Goal: Contribute content

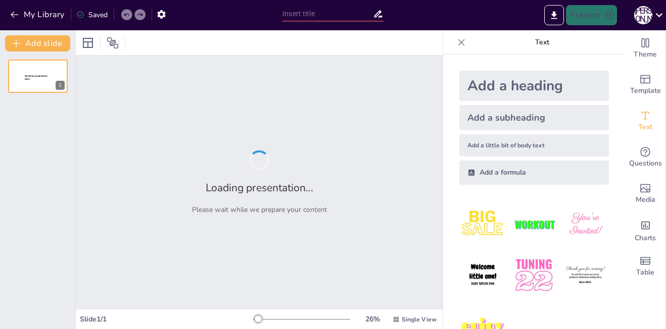
type input "Яндекс: История и Эволюция"
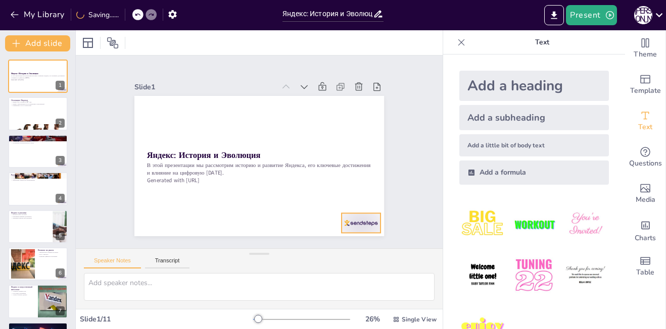
click at [342, 218] on div at bounding box center [360, 223] width 39 height 20
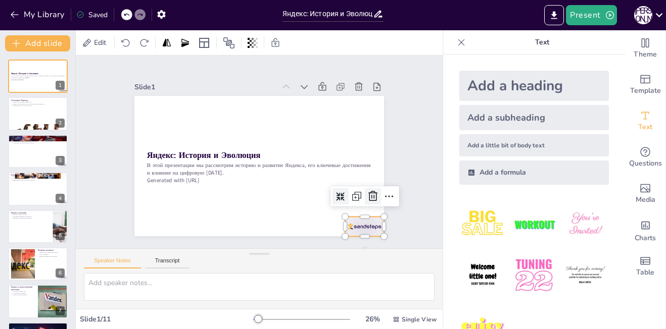
click at [364, 202] on icon at bounding box center [367, 208] width 13 height 13
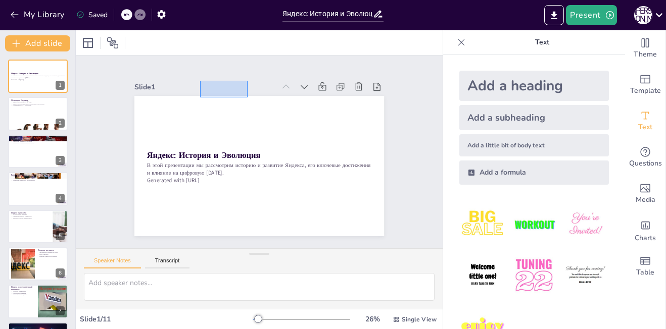
drag, startPoint x: 200, startPoint y: 97, endPoint x: 249, endPoint y: 76, distance: 52.9
click at [249, 80] on div "Slide 1 Яндекс: История и Эволюция В этой презентации мы рассмотрим историю и р…" at bounding box center [259, 158] width 250 height 157
drag, startPoint x: 257, startPoint y: 95, endPoint x: 256, endPoint y: 71, distance: 24.8
click at [46, 113] on div at bounding box center [38, 114] width 61 height 34
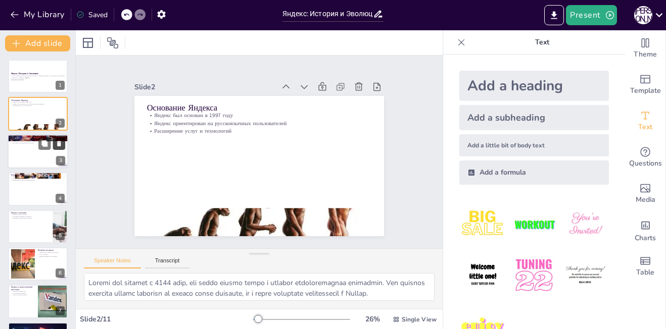
click at [57, 146] on icon at bounding box center [59, 143] width 7 height 7
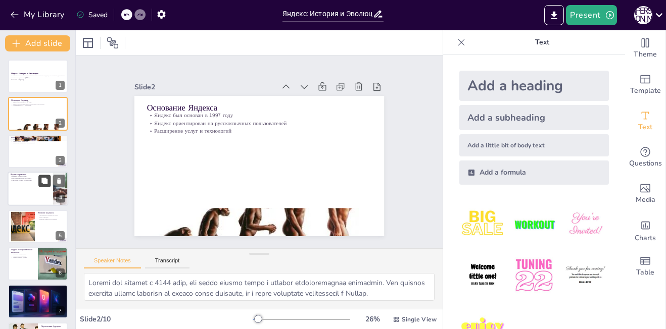
drag, startPoint x: 45, startPoint y: 181, endPoint x: 42, endPoint y: 177, distance: 5.5
click at [45, 182] on icon at bounding box center [44, 181] width 6 height 6
type textarea "Яндекс стал важным игроком на рынке интернет-рекламы, что подтверждает его знач…"
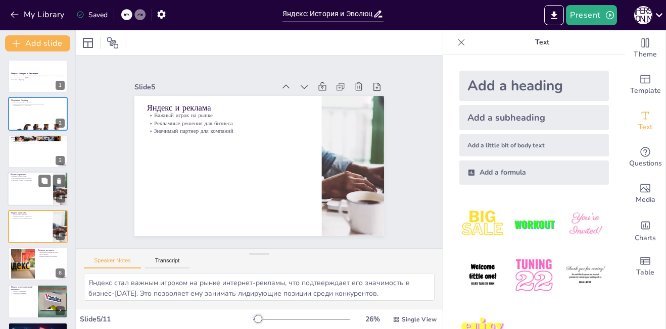
scroll to position [36, 0]
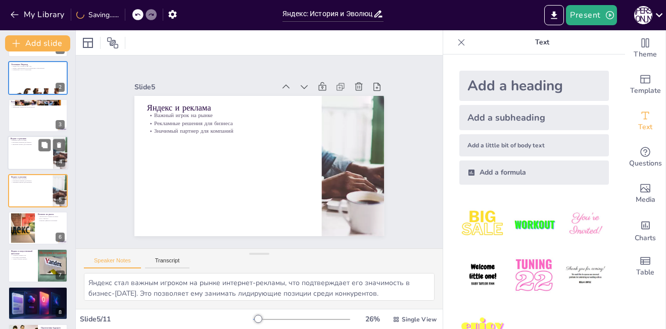
click at [36, 154] on div at bounding box center [38, 153] width 61 height 34
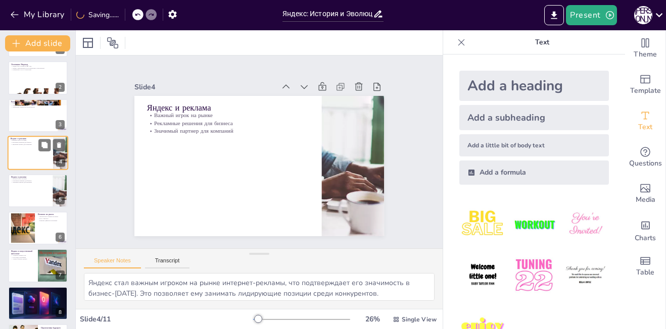
scroll to position [0, 0]
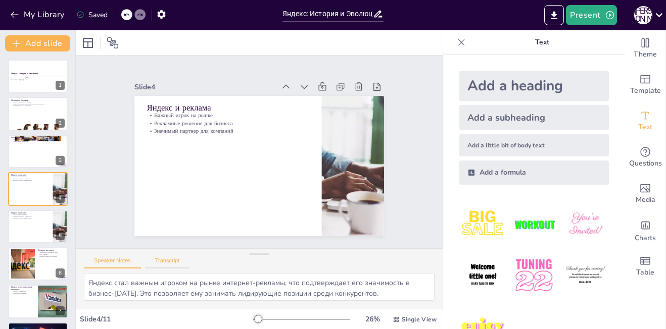
click at [169, 262] on button "Transcript" at bounding box center [167, 263] width 45 height 11
click at [522, 89] on div "Add a heading" at bounding box center [534, 86] width 150 height 30
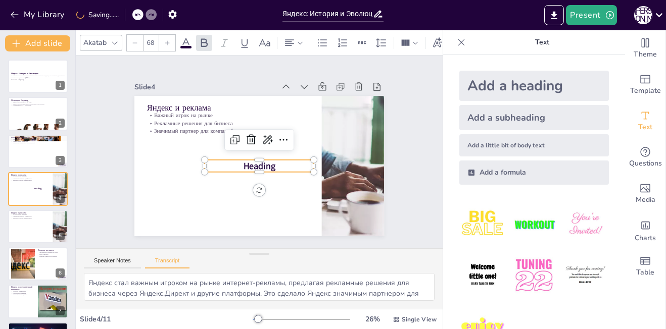
click at [518, 122] on div "Add a subheading" at bounding box center [534, 117] width 150 height 25
click at [519, 143] on div "Add a little bit of body text" at bounding box center [534, 145] width 150 height 22
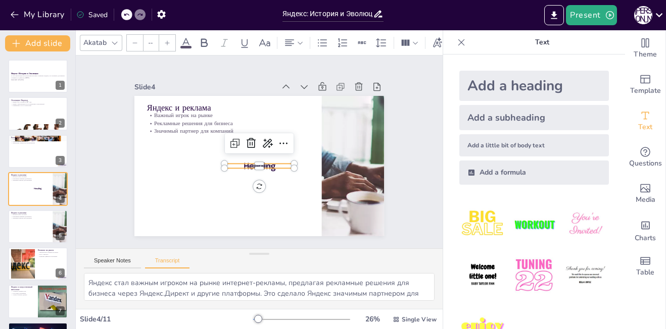
type input "26"
click at [513, 171] on div "Add a formula" at bounding box center [534, 173] width 150 height 24
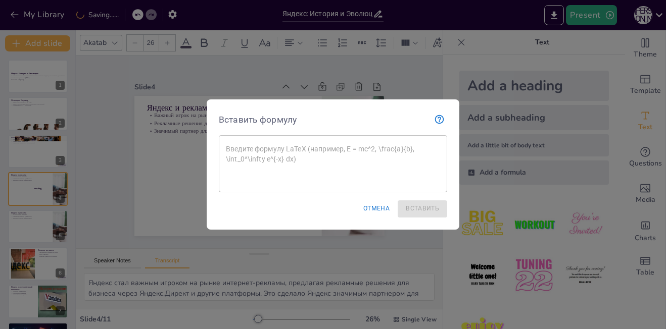
click at [444, 56] on div at bounding box center [333, 164] width 666 height 329
